Goal: Information Seeking & Learning: Stay updated

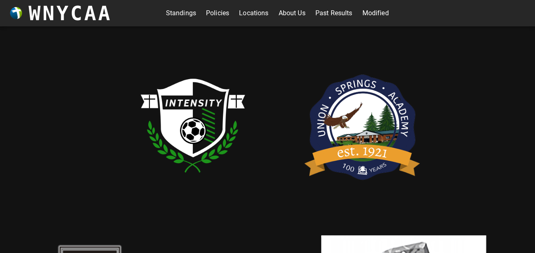
click at [178, 12] on link "Standings" at bounding box center [181, 13] width 30 height 13
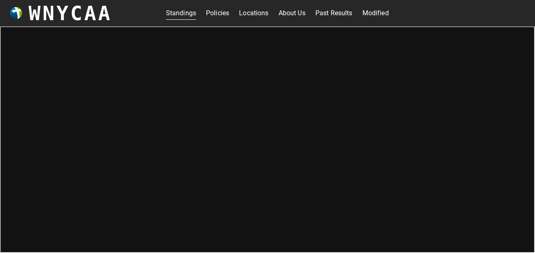
click at [65, 19] on h3 "WNYCAA" at bounding box center [69, 13] width 83 height 23
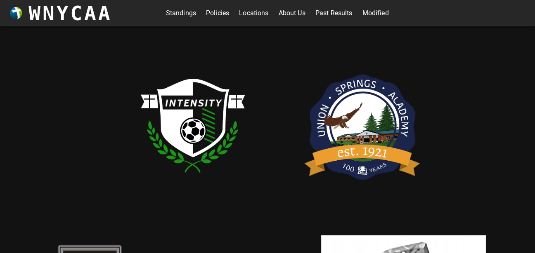
click at [181, 14] on link "Standings" at bounding box center [181, 13] width 30 height 13
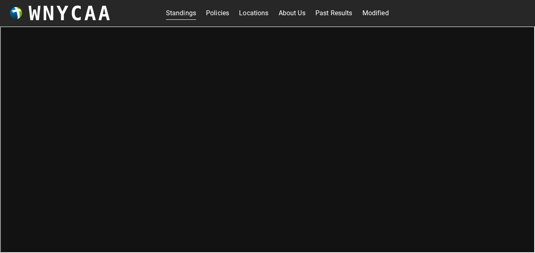
click at [47, 11] on h3 "WNYCAA" at bounding box center [69, 13] width 83 height 23
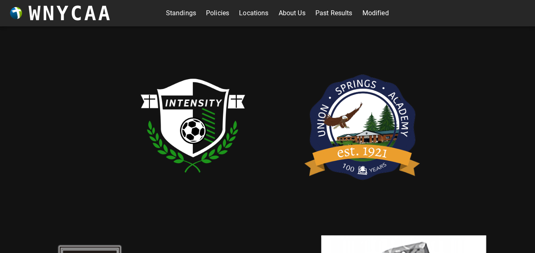
click at [173, 10] on link "Standings" at bounding box center [181, 13] width 30 height 13
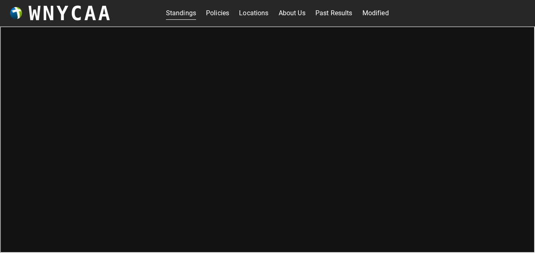
scroll to position [3, 0]
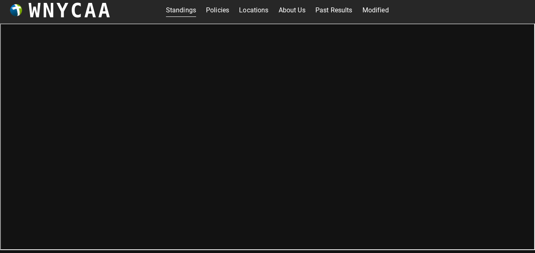
click at [374, 13] on link "Modified" at bounding box center [375, 10] width 26 height 13
click at [340, 12] on link "Past Results" at bounding box center [333, 10] width 37 height 13
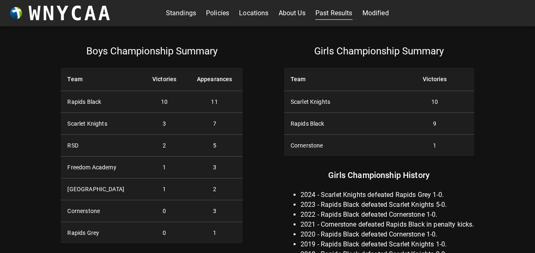
click at [166, 9] on link "Standings" at bounding box center [181, 13] width 30 height 13
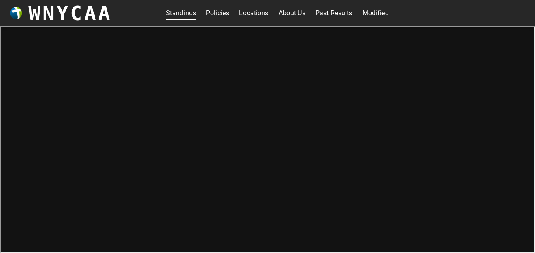
click at [369, 17] on link "Modified" at bounding box center [375, 13] width 26 height 13
click at [177, 7] on link "Standings" at bounding box center [181, 13] width 30 height 13
